Goal: Information Seeking & Learning: Check status

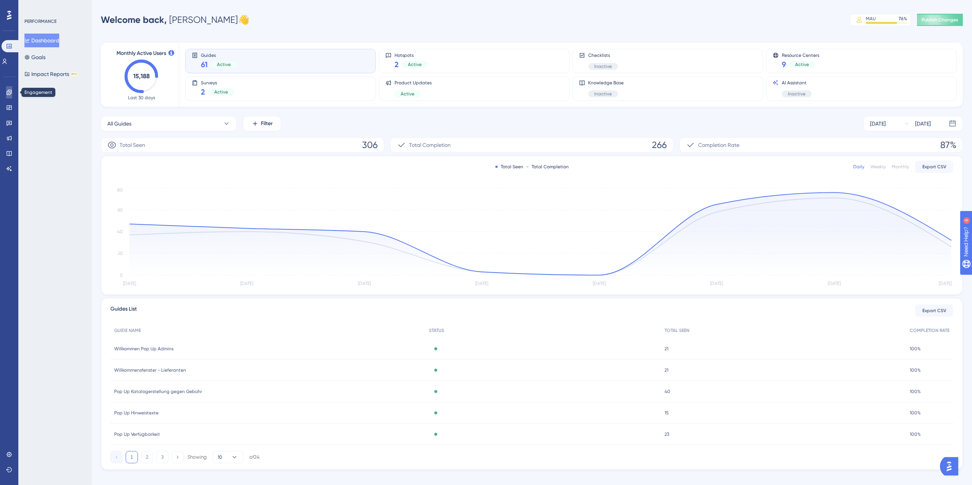
click at [10, 94] on icon at bounding box center [9, 92] width 6 height 6
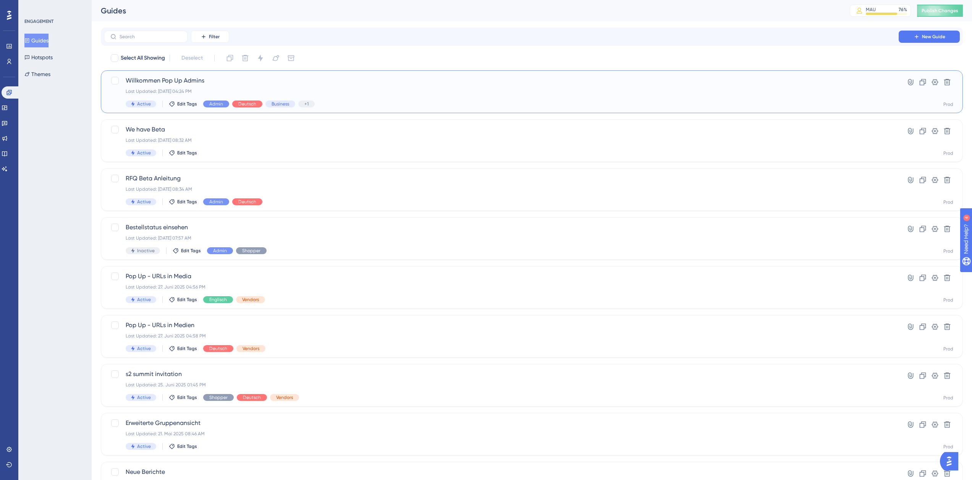
click at [331, 80] on span "Willkommen Pop Up Admins" at bounding box center [501, 80] width 751 height 9
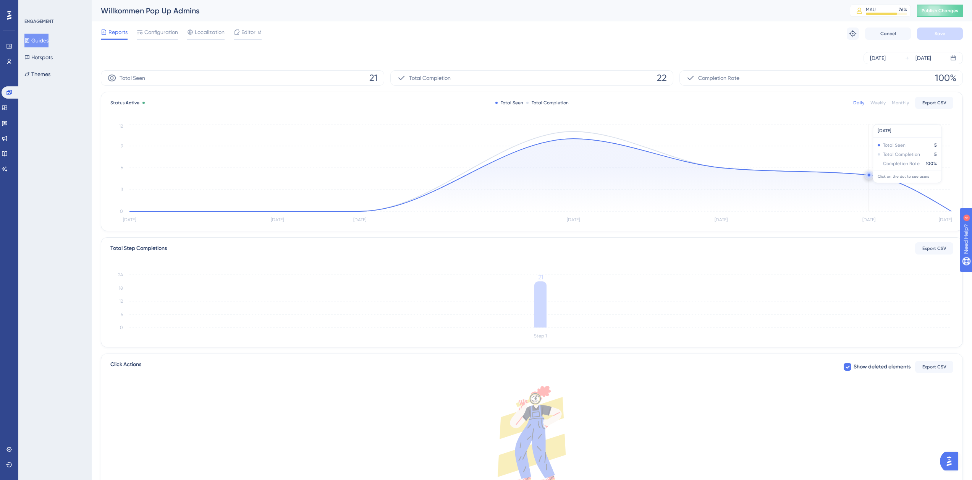
click at [867, 175] on circle at bounding box center [869, 175] width 6 height 6
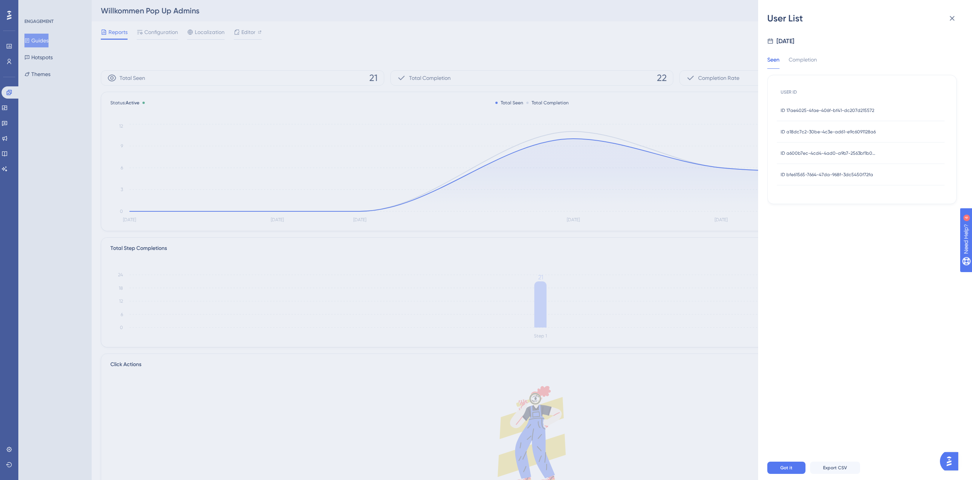
click at [860, 172] on span "ID bfe61565-7664-47da-968f-3dc5450f72fa" at bounding box center [827, 174] width 92 height 6
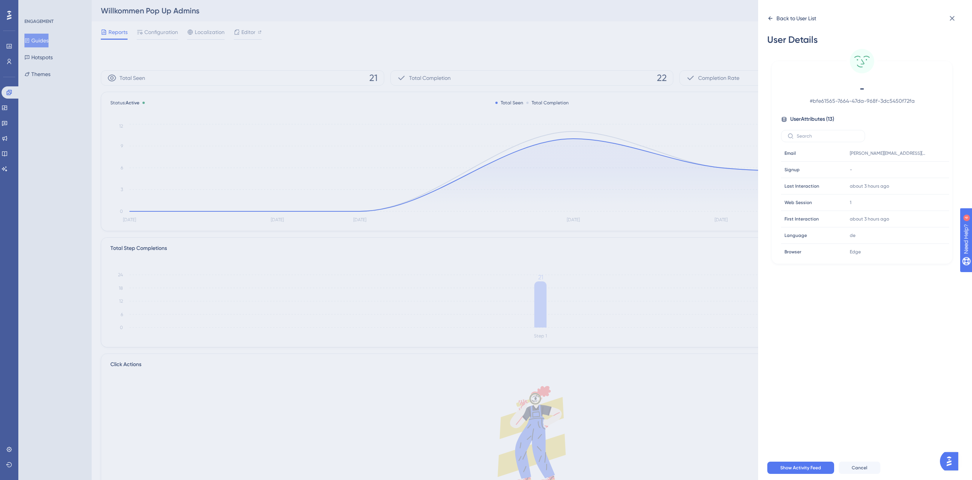
click at [798, 20] on div "Back to User List" at bounding box center [796, 18] width 40 height 9
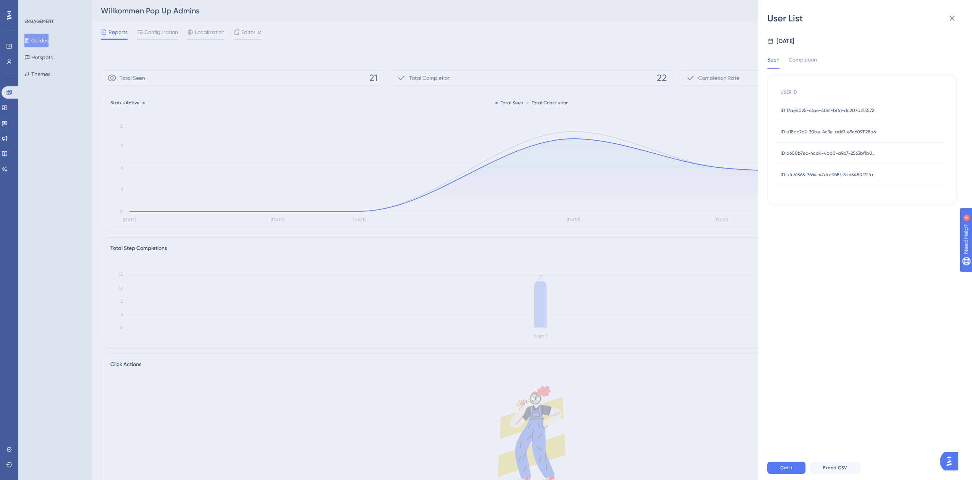
click at [822, 149] on div "ID a600b7ec-4cd4-4ad0-a9b7-2563bf1b0df5 ID a600b7ec-4cd4-4ad0-a9b7-2563bf1b0df5" at bounding box center [828, 152] width 95 height 21
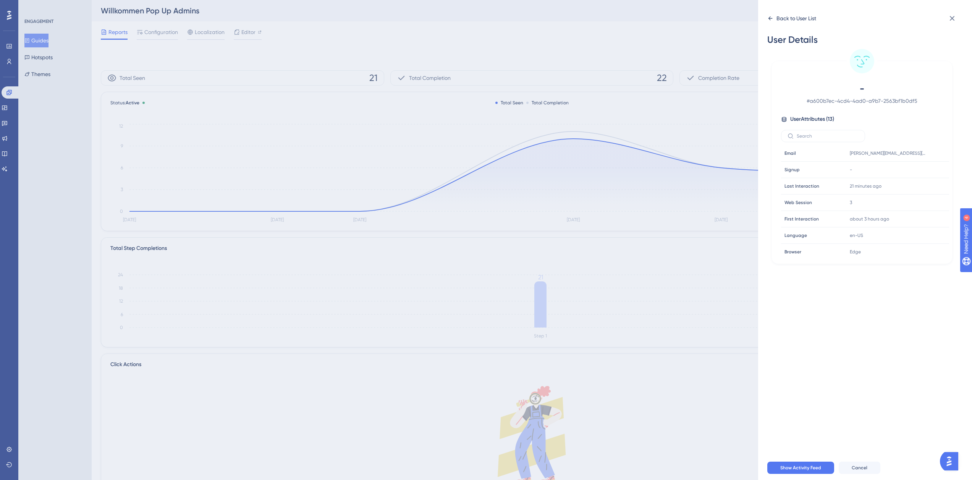
click at [779, 20] on div "Back to User List" at bounding box center [796, 18] width 40 height 9
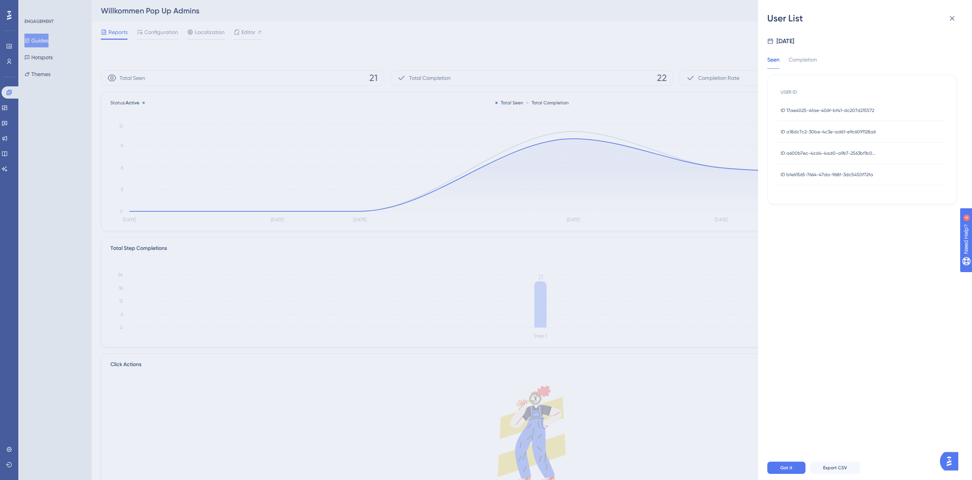
click at [812, 134] on span "ID a18dc7c2-30be-4c3e-ad61-e9c6091128a6" at bounding box center [828, 132] width 95 height 6
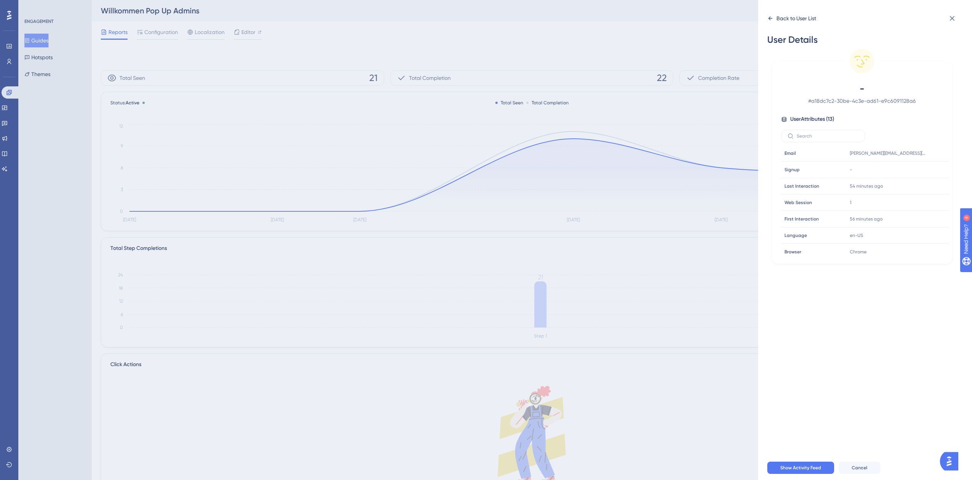
click at [779, 21] on div "Back to User List" at bounding box center [796, 18] width 40 height 9
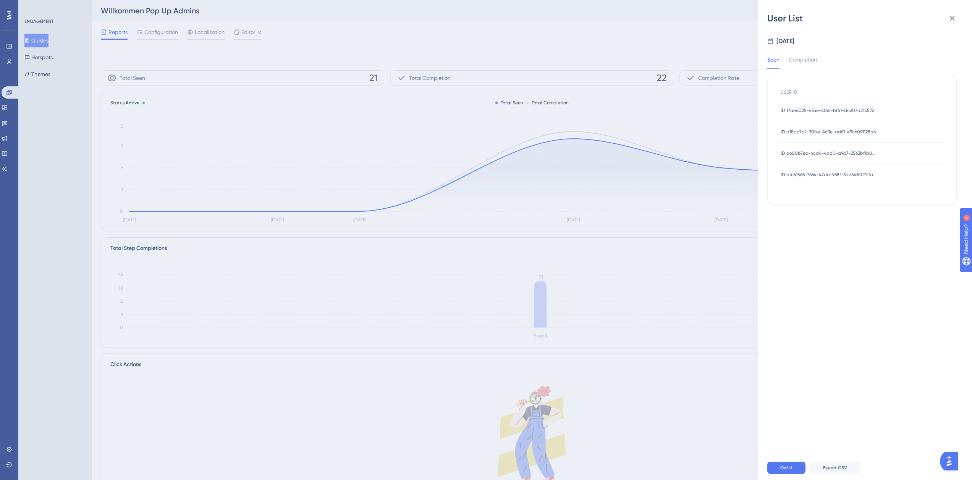
click at [818, 111] on span "ID 17ae4025-4fae-406f-bf41-dc207d215572" at bounding box center [828, 110] width 94 height 6
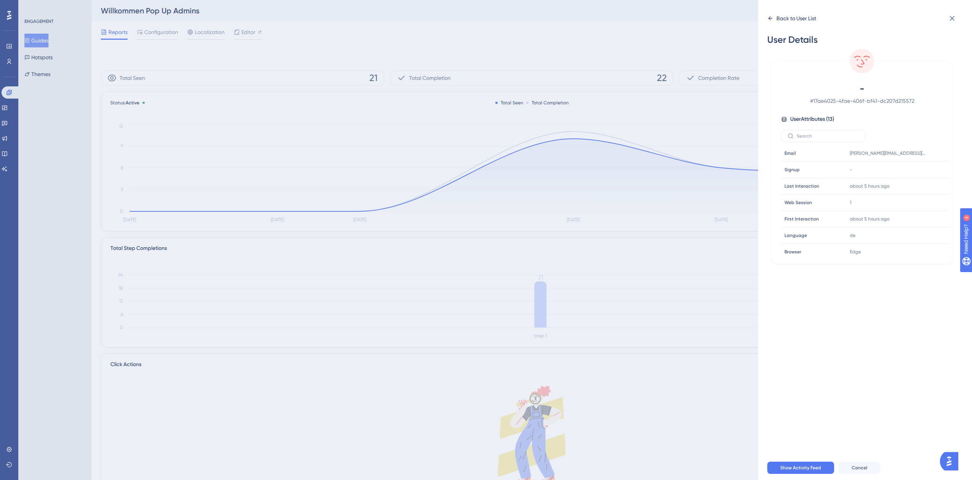
click at [795, 23] on div "Back to User List" at bounding box center [791, 18] width 49 height 12
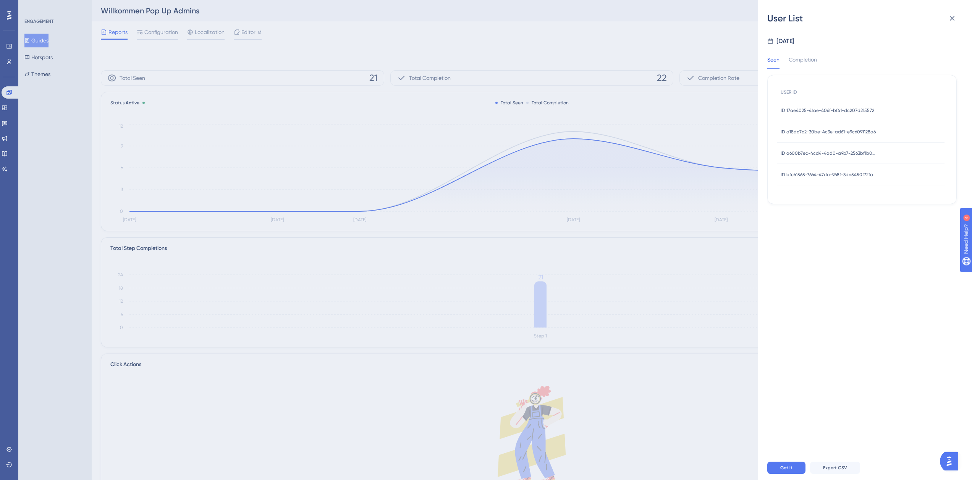
click at [51, 42] on div "User List Sep 3, 2025 Seen Completion USER ID ID 17ae4025-4fae-406f-bf41-dc207d…" at bounding box center [486, 240] width 972 height 480
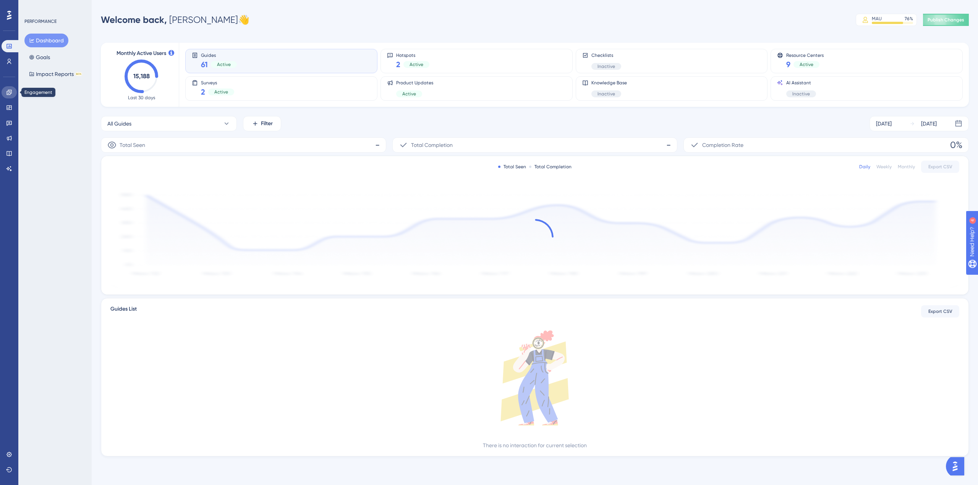
click at [10, 94] on icon at bounding box center [9, 92] width 6 height 6
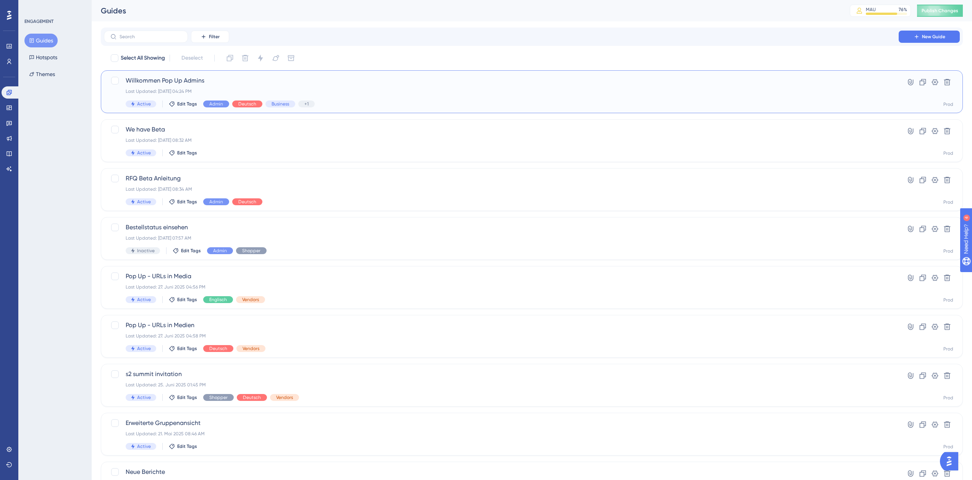
click at [248, 87] on div "Willkommen Pop Up Admins Last Updated: [DATE] 04:24 PM Active Edit Tags Admin D…" at bounding box center [501, 91] width 751 height 31
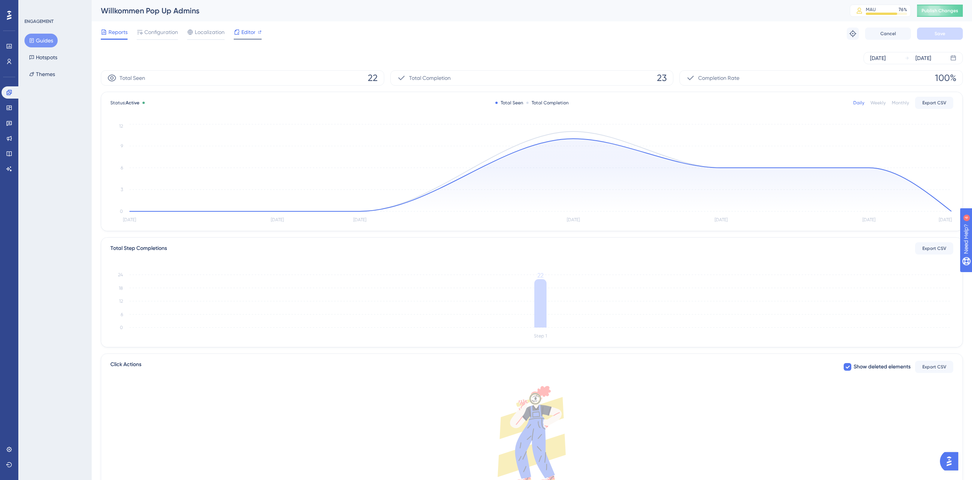
click at [242, 35] on span "Editor" at bounding box center [248, 31] width 14 height 9
click at [36, 41] on button "Guides" at bounding box center [40, 41] width 33 height 14
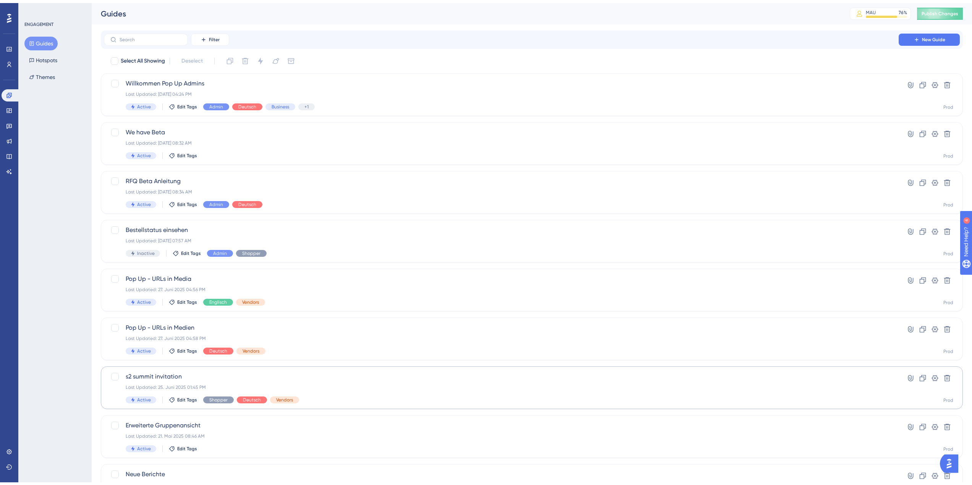
scroll to position [107, 0]
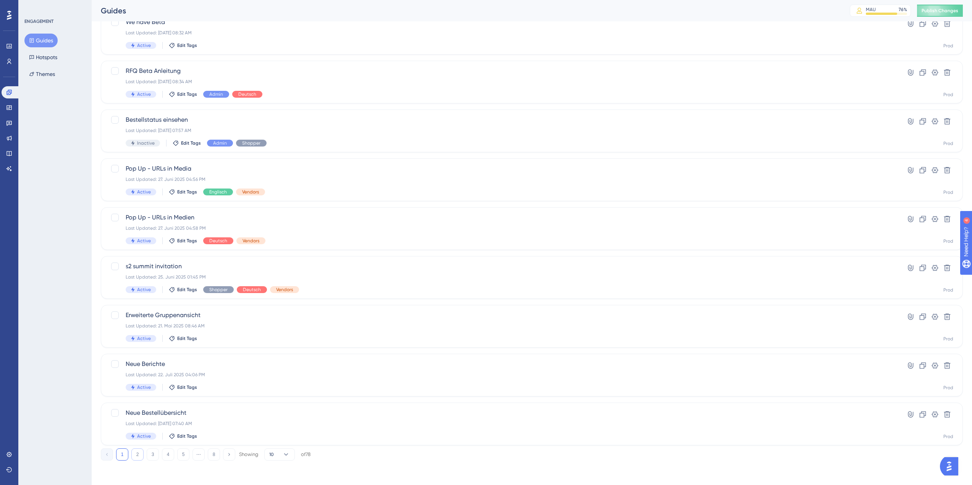
click at [140, 454] on button "2" at bounding box center [137, 455] width 12 height 12
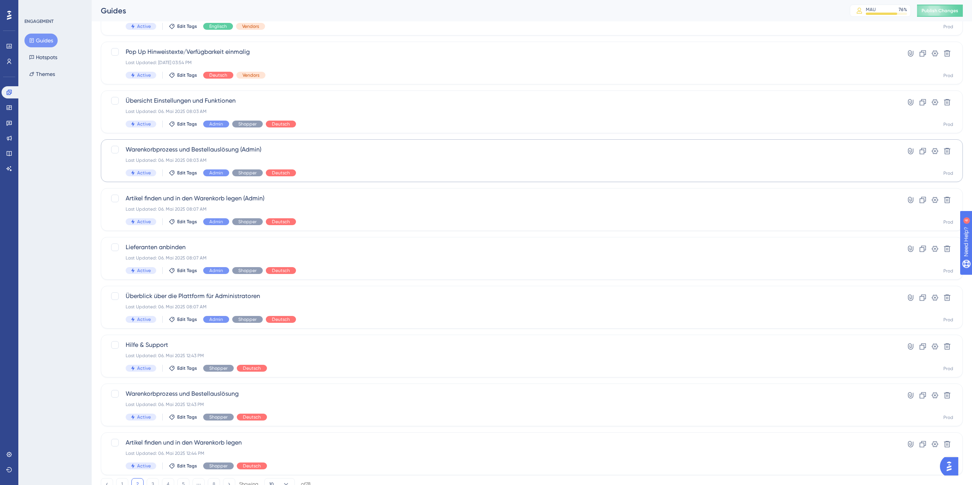
scroll to position [69, 0]
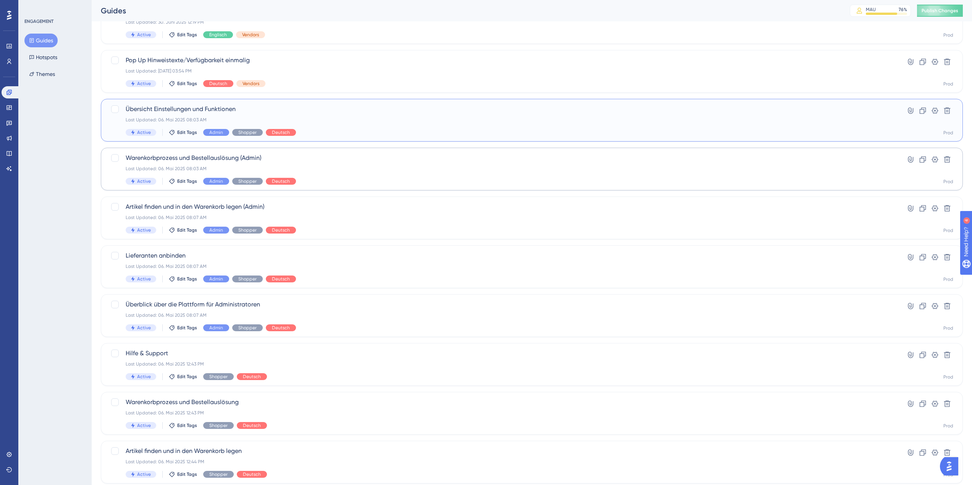
click at [329, 125] on div "Übersicht Einstellungen und Funktionen Last Updated: 06. Mai 2025 08:03 AM Acti…" at bounding box center [501, 120] width 751 height 31
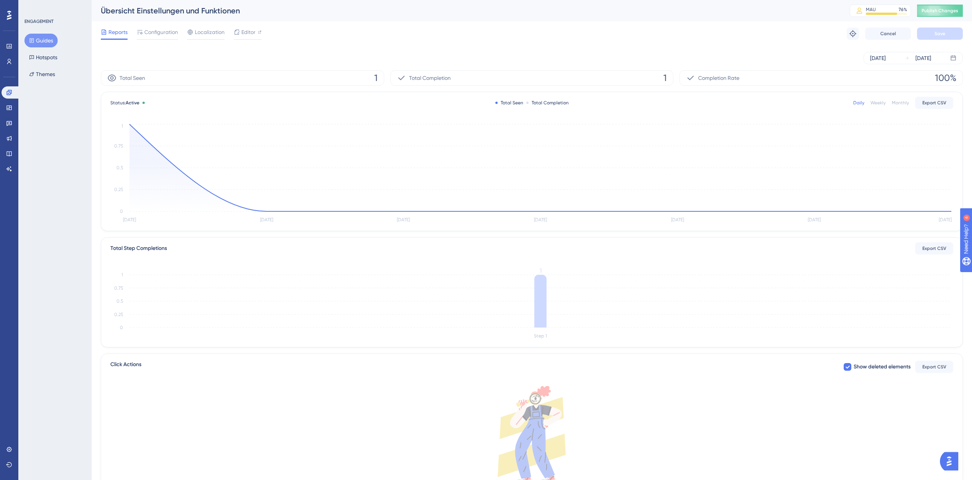
click at [45, 37] on button "Guides" at bounding box center [40, 41] width 33 height 14
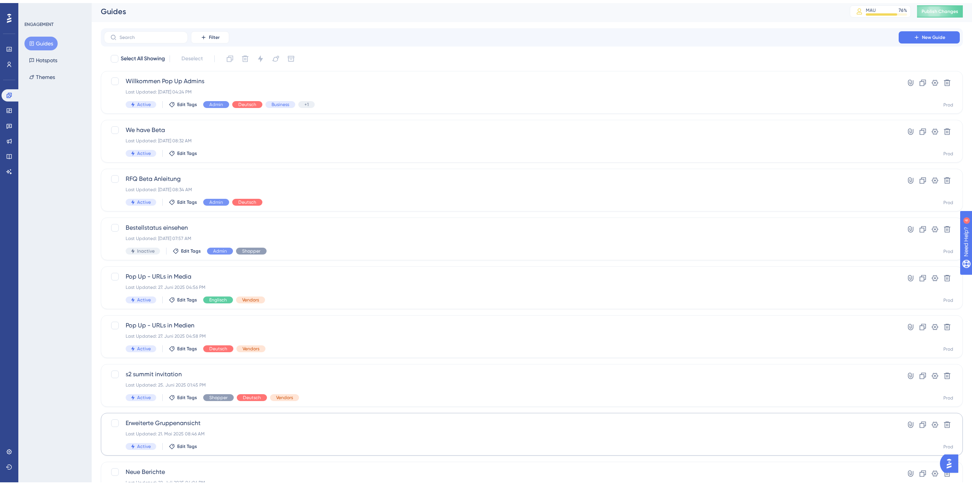
scroll to position [107, 0]
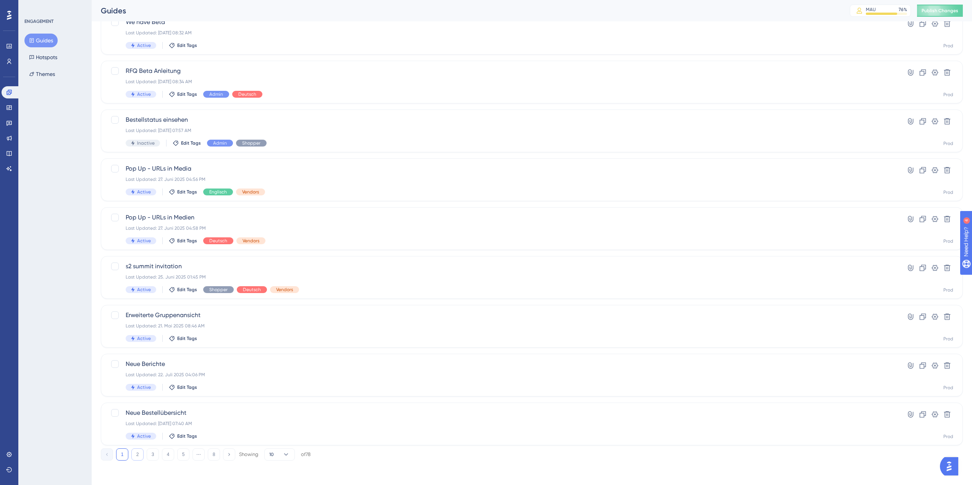
click at [138, 456] on button "2" at bounding box center [137, 455] width 12 height 12
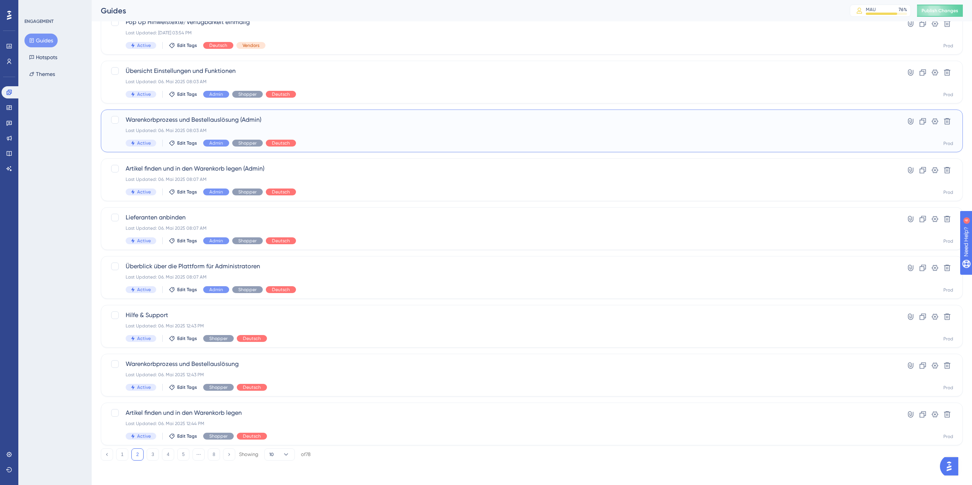
click at [191, 128] on div "Last Updated: 06. Mai 2025 08:03 AM" at bounding box center [501, 131] width 751 height 6
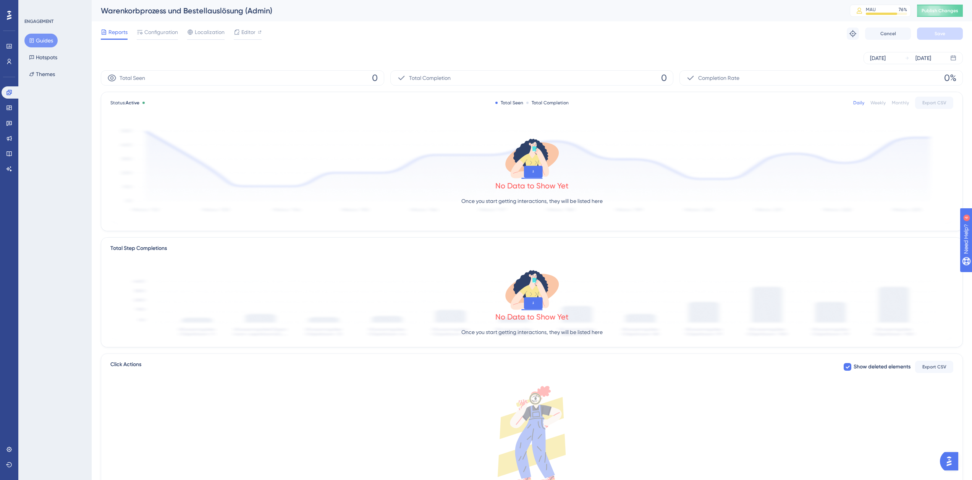
click at [49, 43] on button "Guides" at bounding box center [40, 41] width 33 height 14
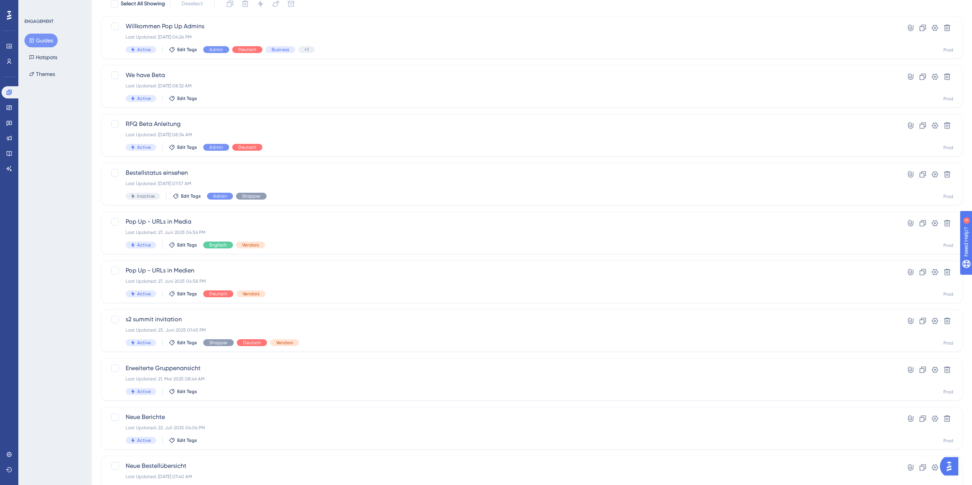
scroll to position [107, 0]
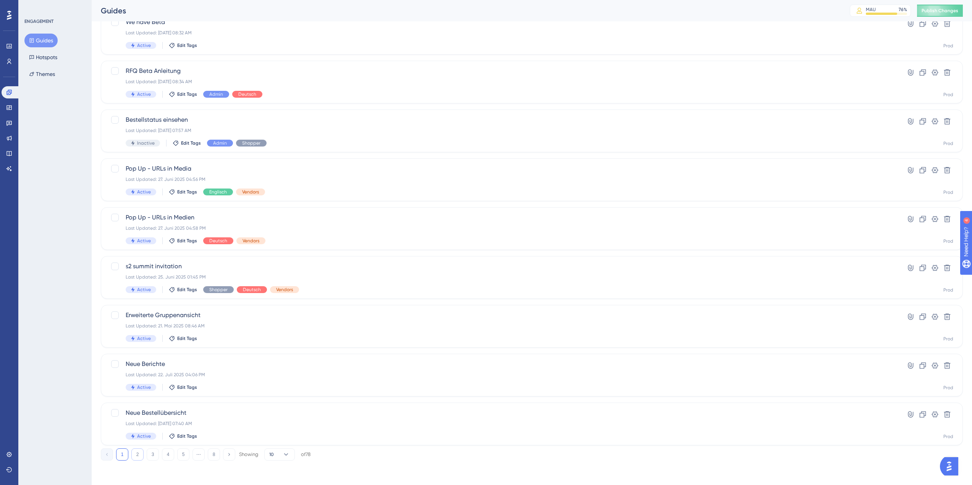
click at [138, 458] on button "2" at bounding box center [137, 455] width 12 height 12
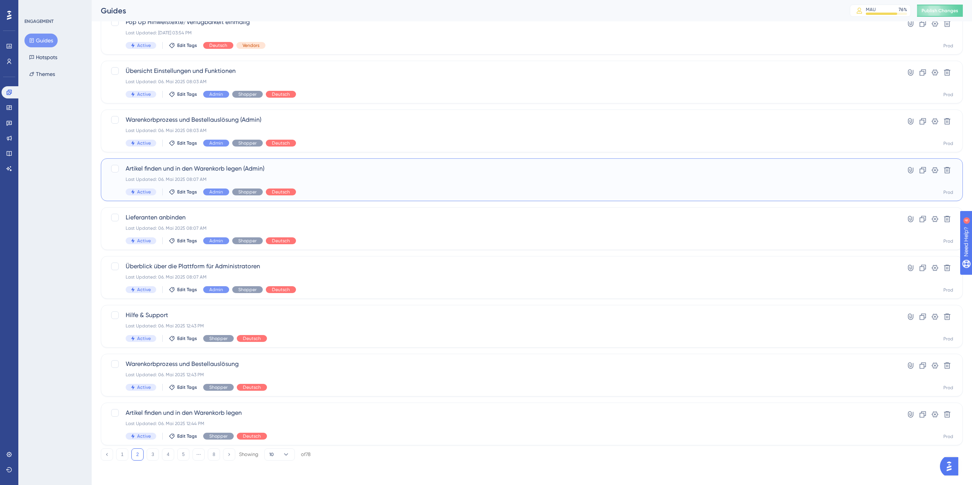
click at [179, 179] on div "Last Updated: 06. Mai 2025 08:07 AM" at bounding box center [501, 179] width 751 height 6
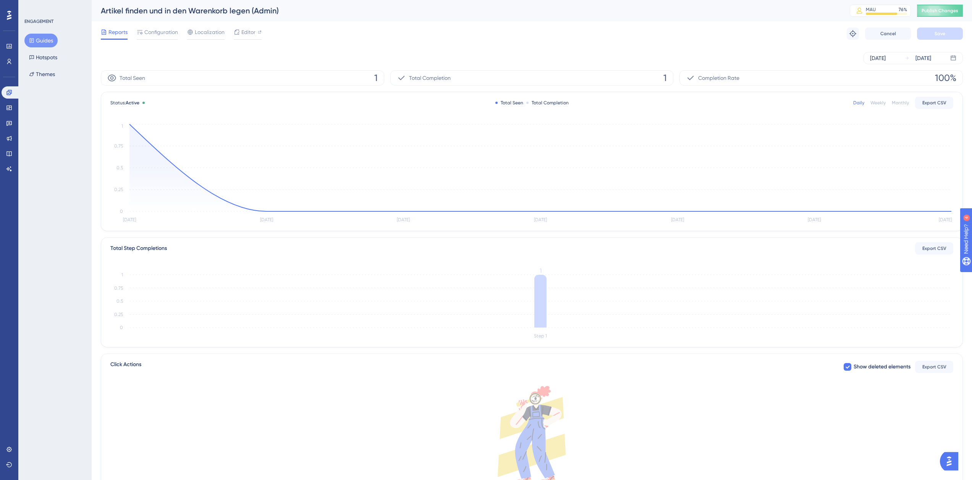
click at [30, 38] on icon at bounding box center [31, 40] width 5 height 5
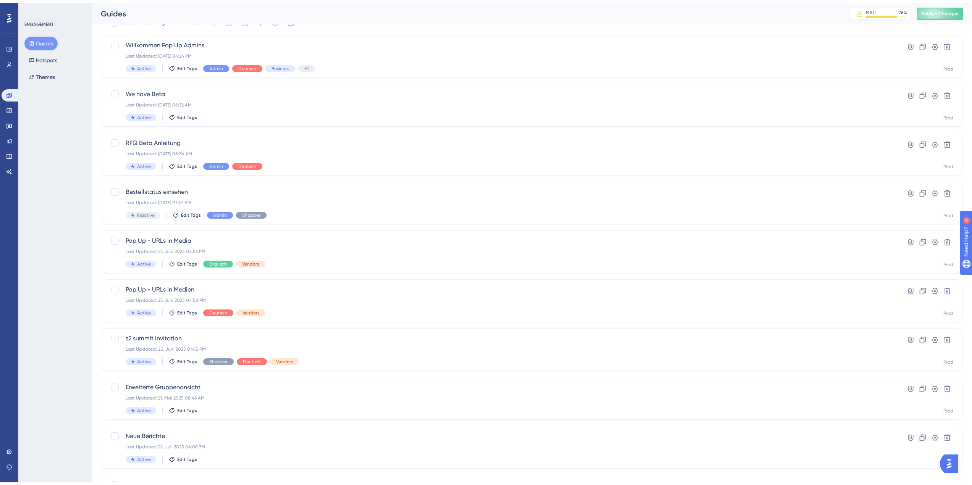
scroll to position [107, 0]
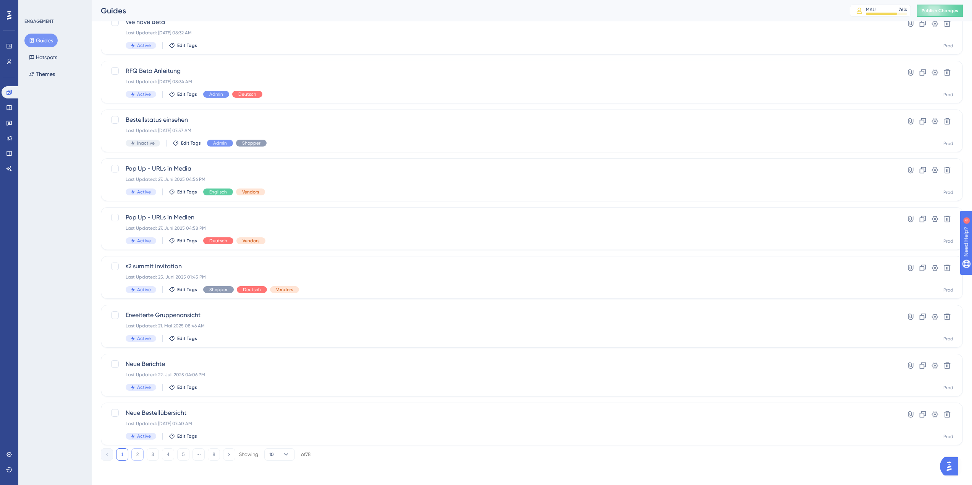
click at [139, 455] on button "2" at bounding box center [137, 455] width 12 height 12
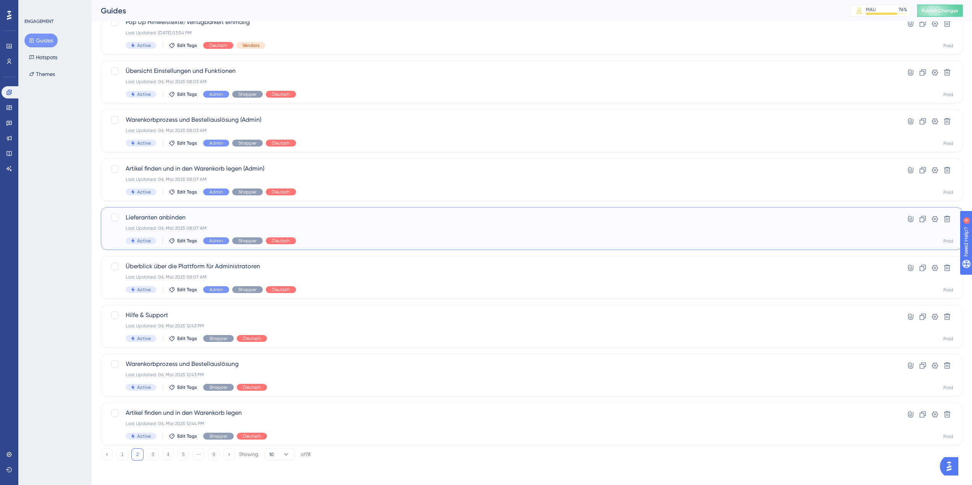
click at [191, 222] on span "Lieferanten anbinden" at bounding box center [501, 217] width 751 height 9
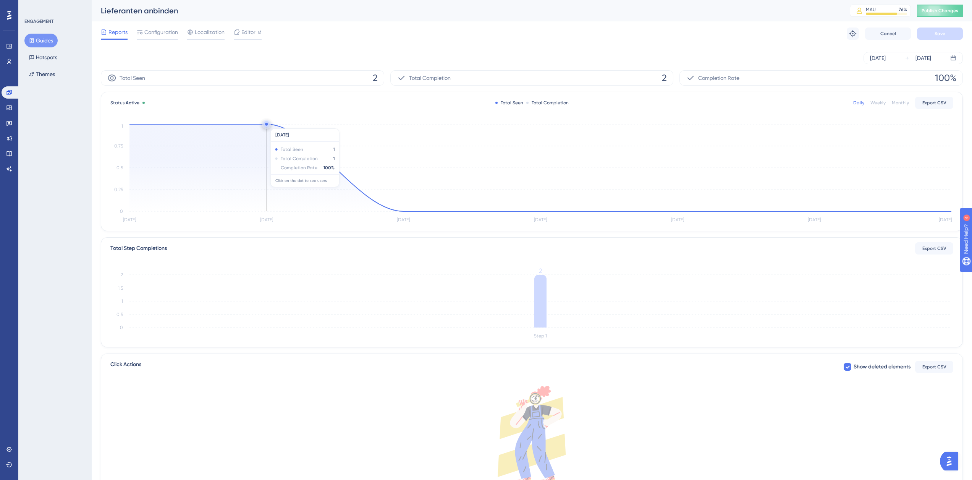
click at [266, 124] on circle at bounding box center [266, 124] width 3 height 3
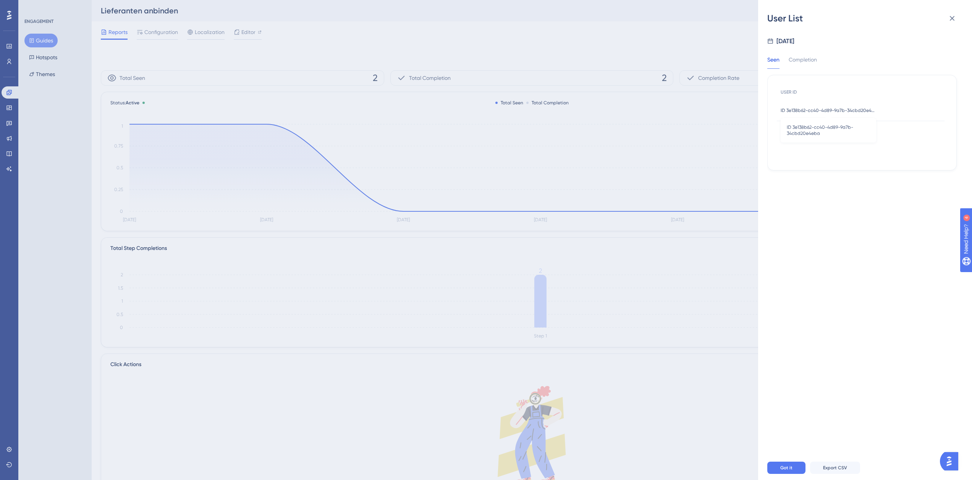
click at [861, 110] on span "ID 3e138b62-cc40-4d89-9a7b-34cbd20e4eba" at bounding box center [828, 110] width 95 height 6
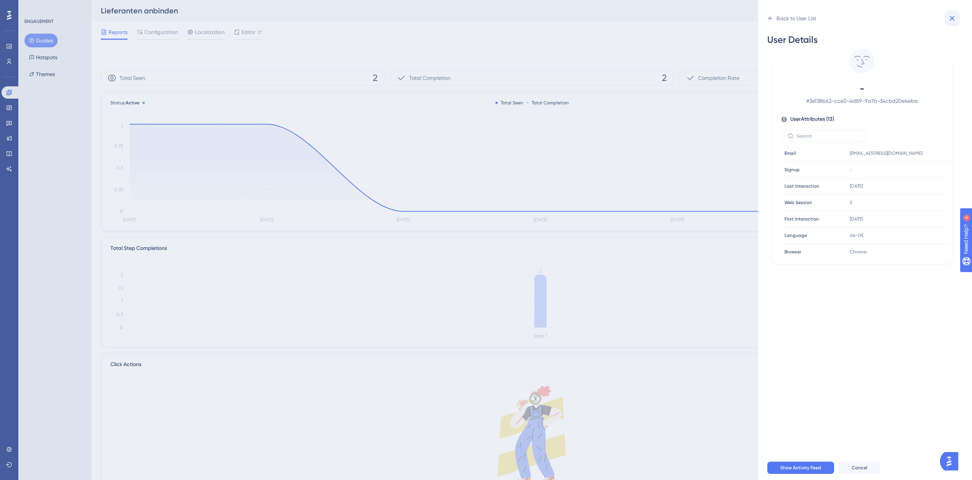
click at [952, 17] on icon at bounding box center [952, 18] width 9 height 9
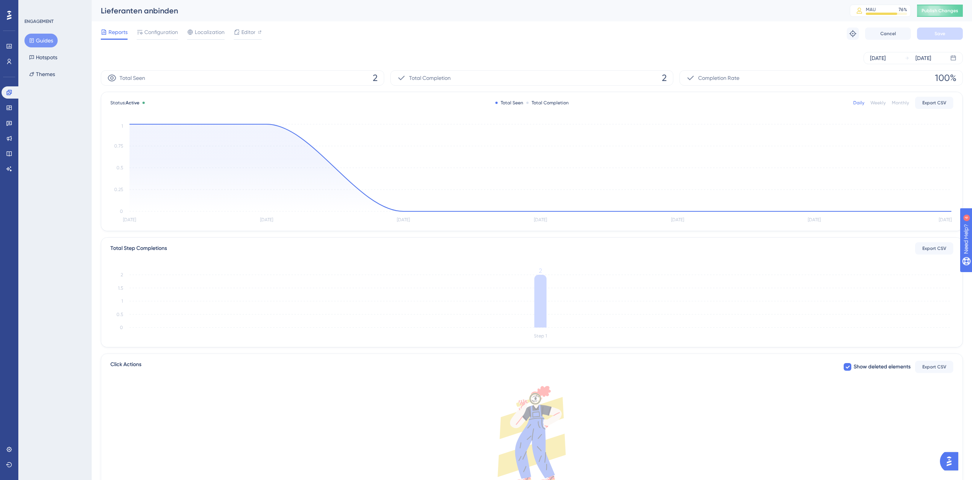
click at [46, 44] on button "Guides" at bounding box center [40, 41] width 33 height 14
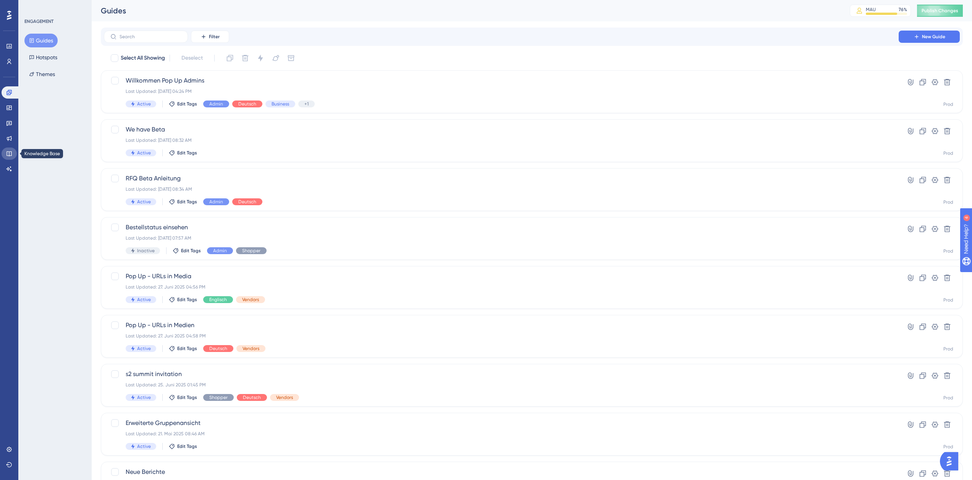
click at [8, 153] on icon at bounding box center [9, 153] width 6 height 6
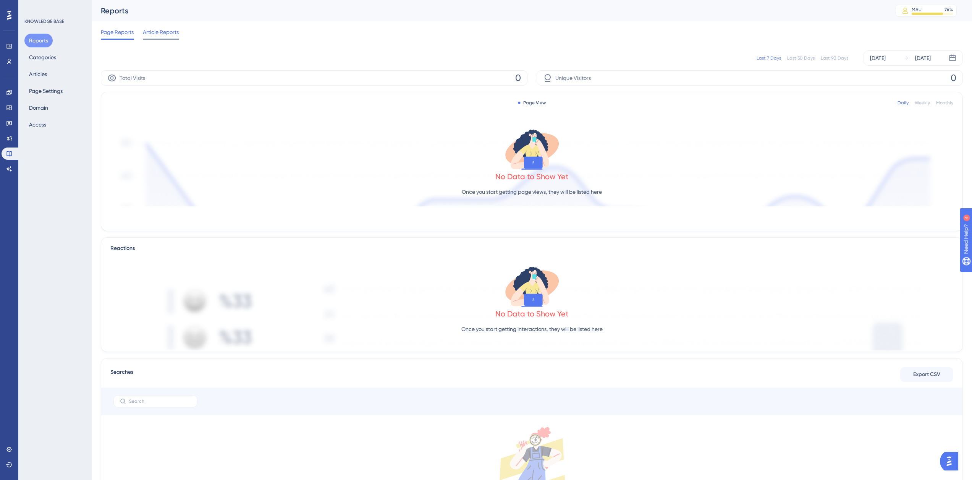
click at [147, 32] on span "Article Reports" at bounding box center [161, 31] width 36 height 9
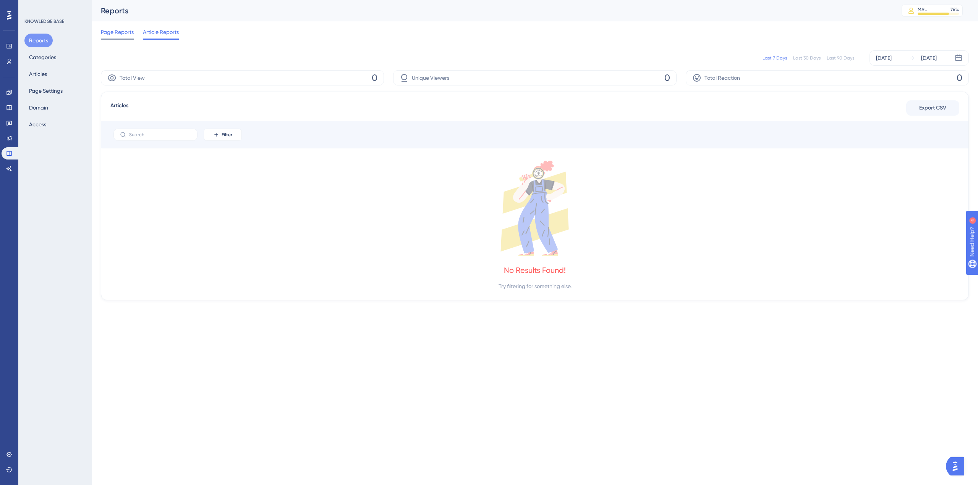
click at [123, 32] on span "Page Reports" at bounding box center [117, 31] width 33 height 9
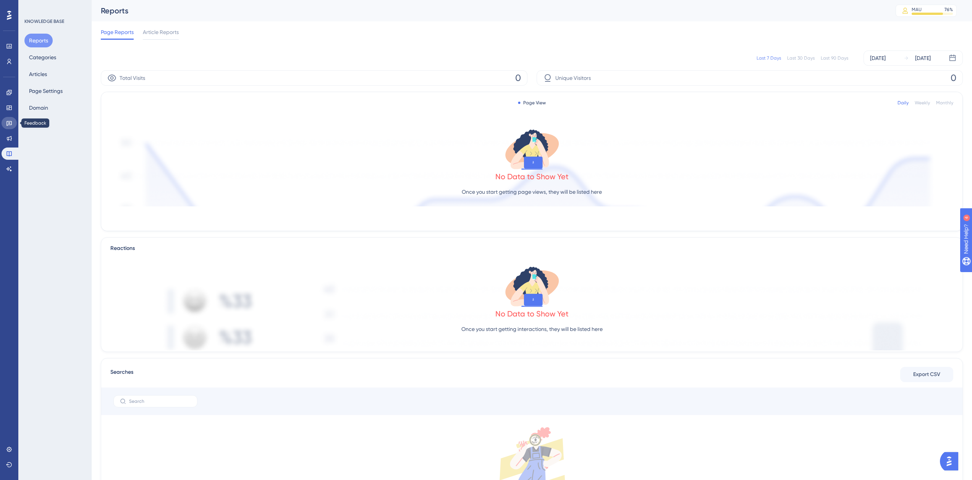
click at [10, 125] on icon at bounding box center [8, 123] width 5 height 5
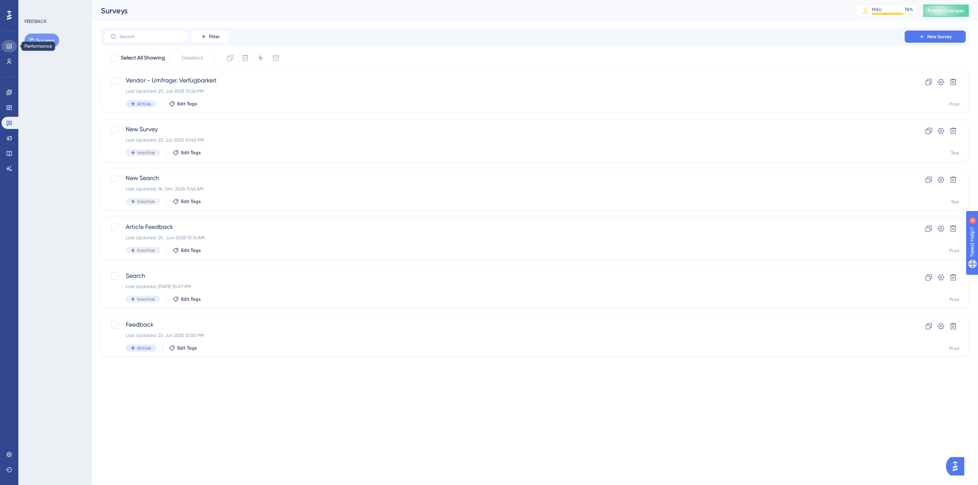
click at [8, 49] on icon at bounding box center [9, 46] width 6 height 6
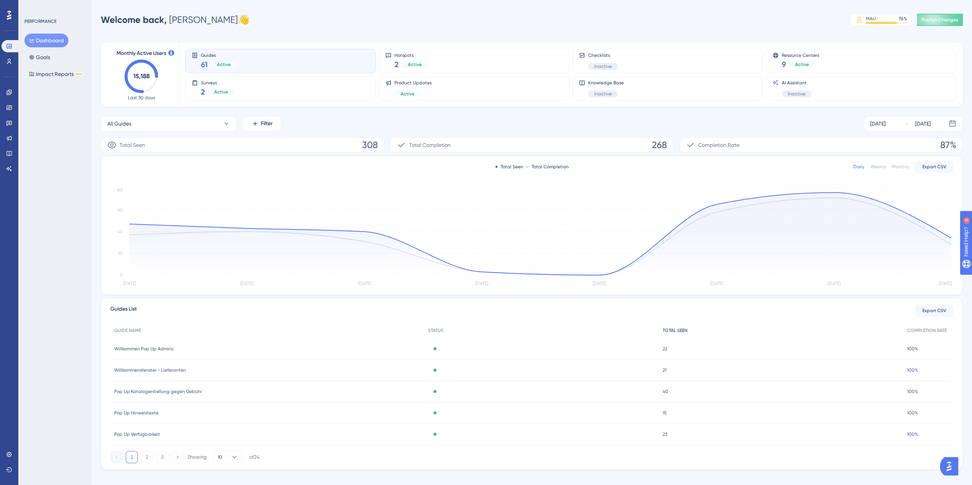
click at [672, 333] on span "TOTAL SEEN" at bounding box center [675, 331] width 25 height 6
click at [147, 460] on button "2" at bounding box center [147, 457] width 12 height 12
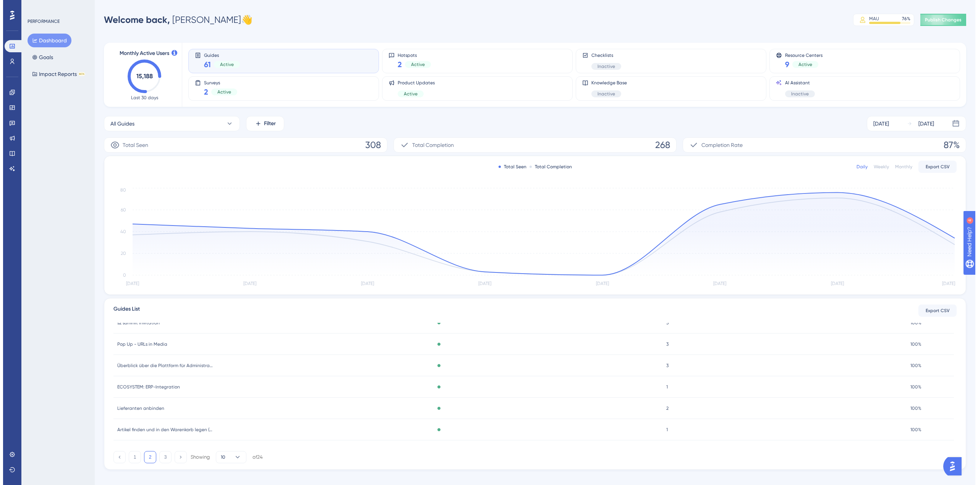
scroll to position [38, 0]
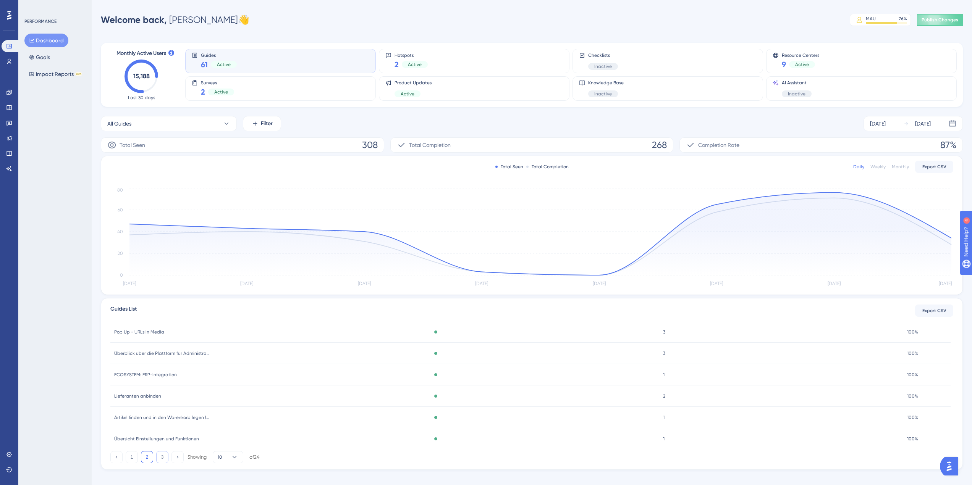
click at [163, 459] on button "3" at bounding box center [162, 457] width 12 height 12
